Goal: Task Accomplishment & Management: Manage account settings

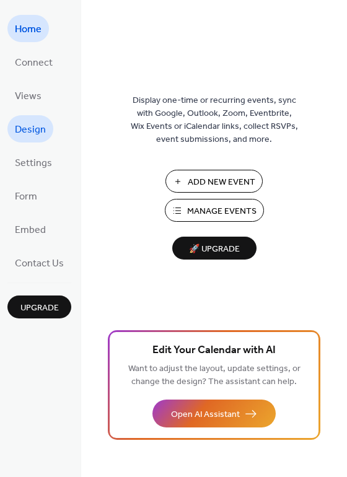
click at [33, 123] on span "Design" at bounding box center [30, 130] width 31 height 20
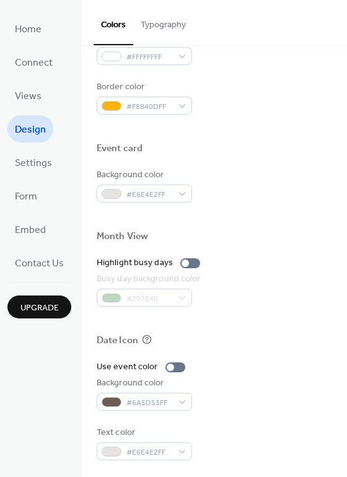
scroll to position [530, 0]
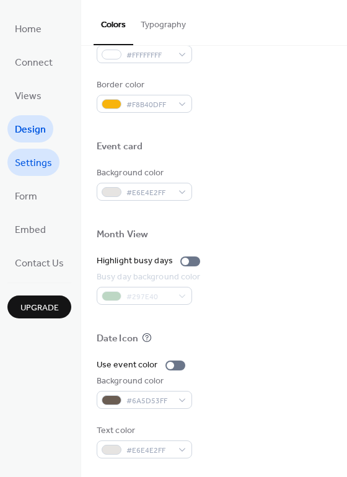
click at [34, 154] on span "Settings" at bounding box center [33, 164] width 37 height 20
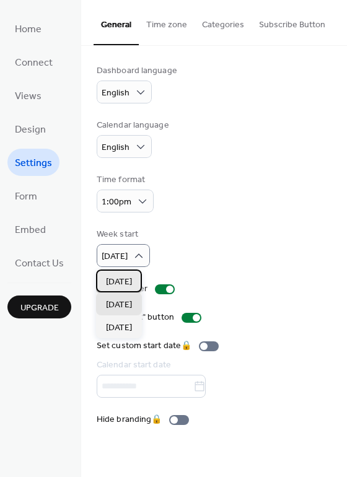
click at [126, 274] on div "[DATE]" at bounding box center [119, 281] width 46 height 23
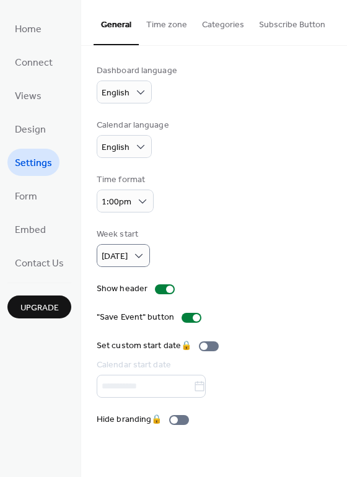
click at [209, 231] on div "Week start [DATE]" at bounding box center [214, 247] width 235 height 39
click at [172, 24] on button "Time zone" at bounding box center [167, 22] width 56 height 44
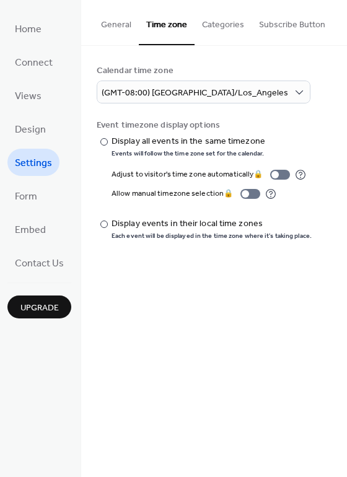
click at [201, 28] on button "Categories" at bounding box center [223, 22] width 57 height 44
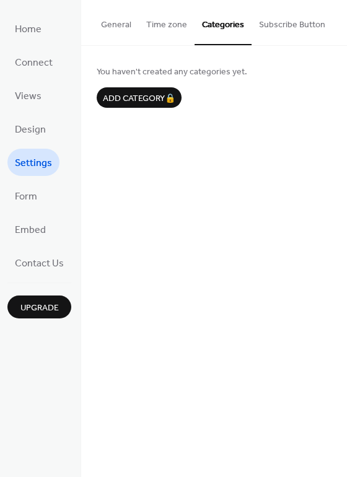
click at [283, 27] on button "Subscribe Button" at bounding box center [292, 22] width 81 height 44
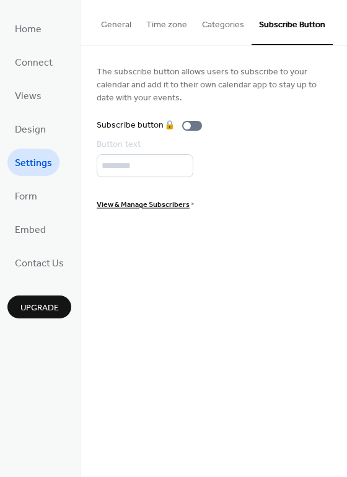
click at [128, 30] on button "General" at bounding box center [116, 22] width 45 height 44
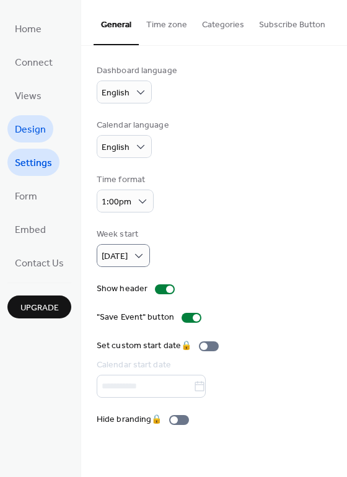
click at [44, 123] on span "Design" at bounding box center [30, 130] width 31 height 20
